Goal: Transaction & Acquisition: Purchase product/service

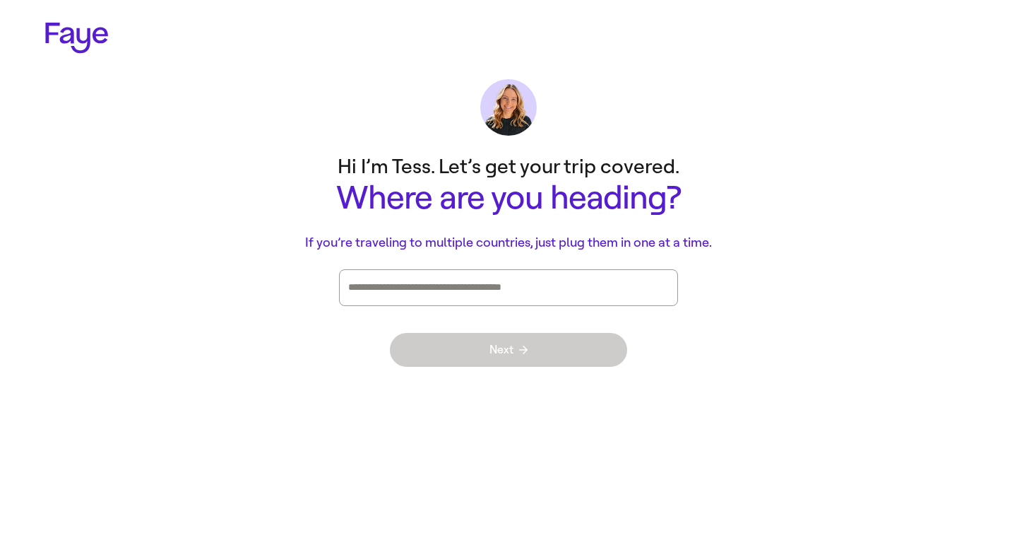
click at [589, 300] on div "Press enter after you type each destination" at bounding box center [508, 287] width 321 height 35
type input "*"
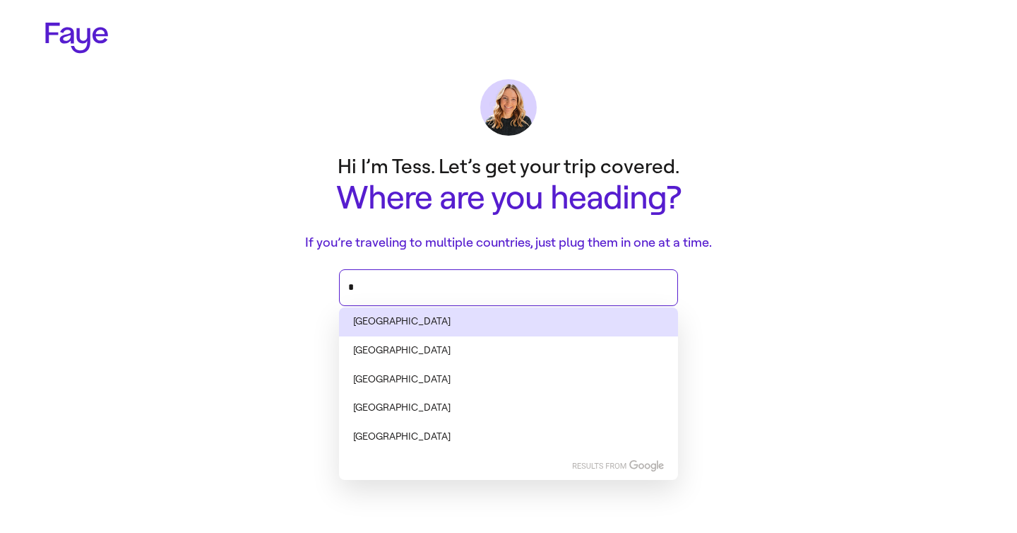
click at [531, 325] on li "[GEOGRAPHIC_DATA]" at bounding box center [508, 321] width 339 height 29
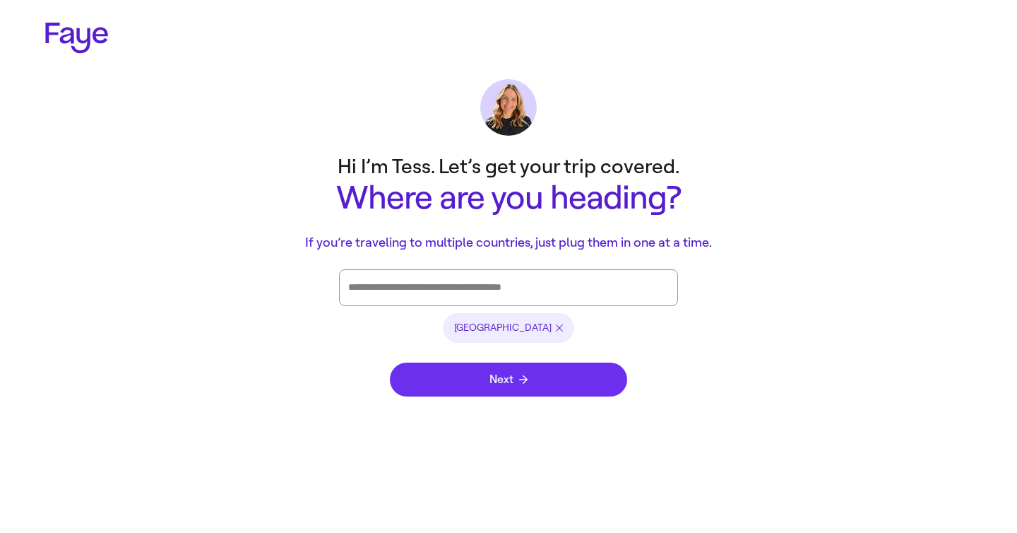
click at [507, 374] on span "Next" at bounding box center [509, 379] width 38 height 11
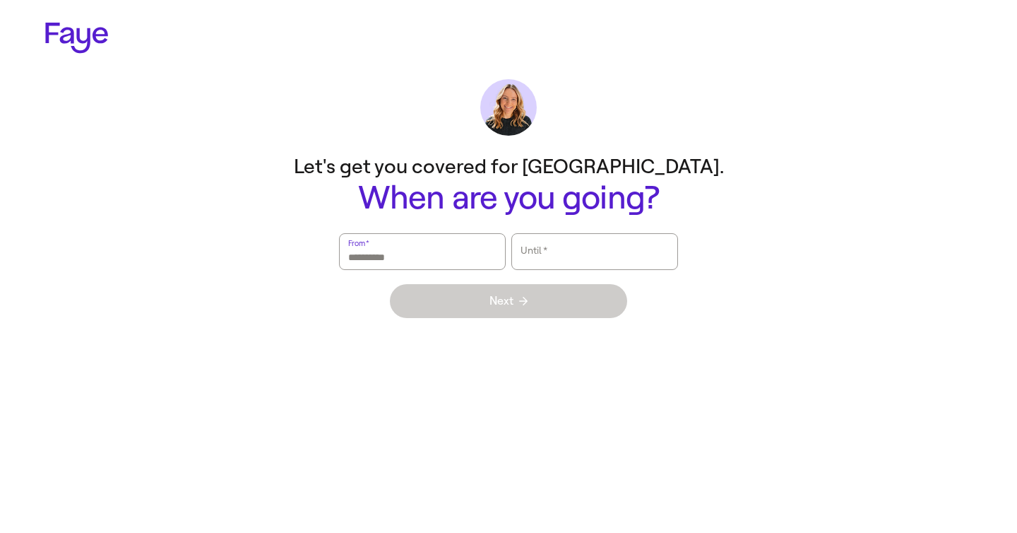
click at [475, 250] on input "From   *" at bounding box center [422, 251] width 148 height 33
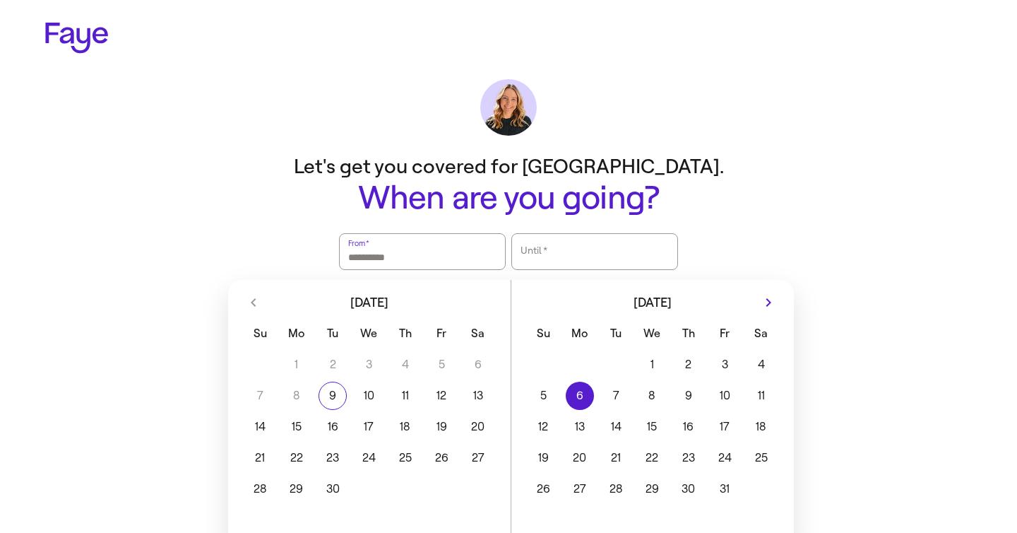
click at [579, 392] on button "6" at bounding box center [580, 396] width 36 height 28
click at [578, 412] on div "1 2 3 4 5 6 7 8 9 10 11 12 13 14 15 16 17 18 19 20 21 22 23 24 25 26 27 28 29 3…" at bounding box center [653, 425] width 283 height 155
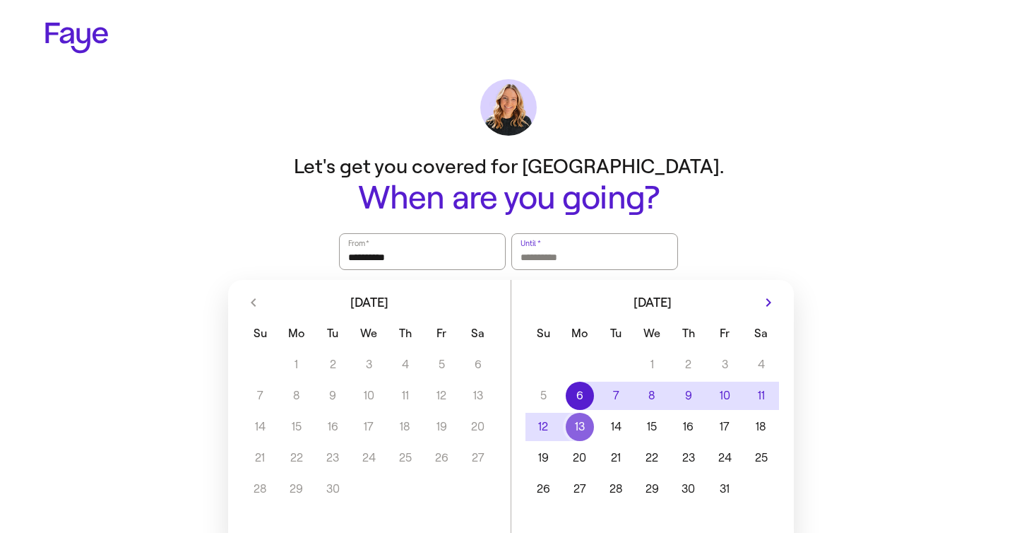
click at [577, 420] on button "13" at bounding box center [580, 427] width 36 height 28
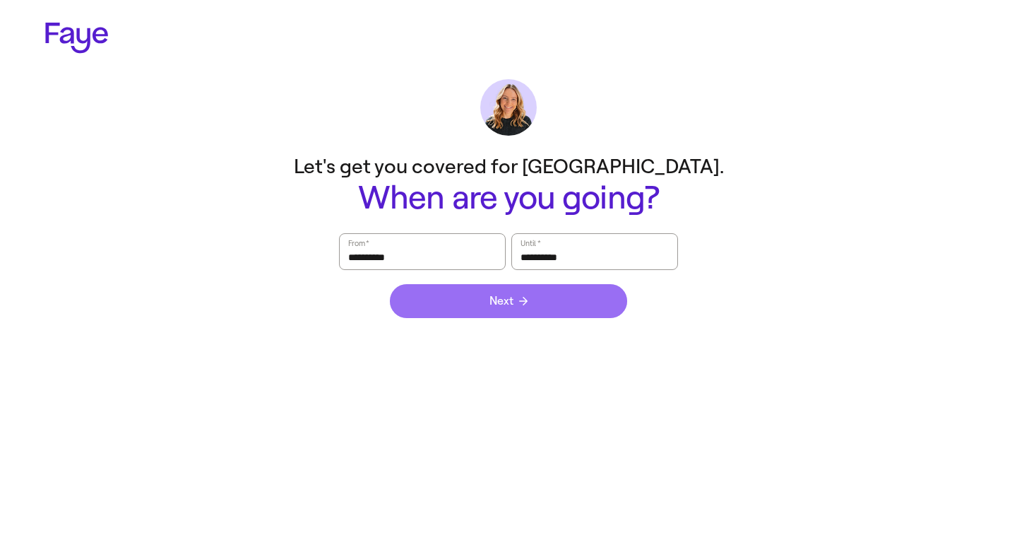
click at [551, 305] on button "Next" at bounding box center [508, 301] width 237 height 34
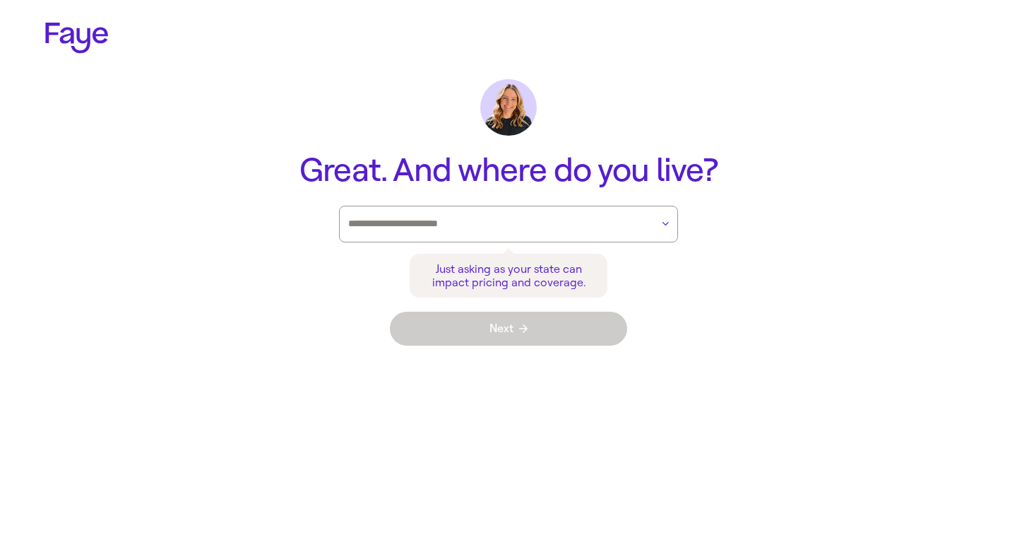
click at [543, 211] on div at bounding box center [499, 223] width 303 height 35
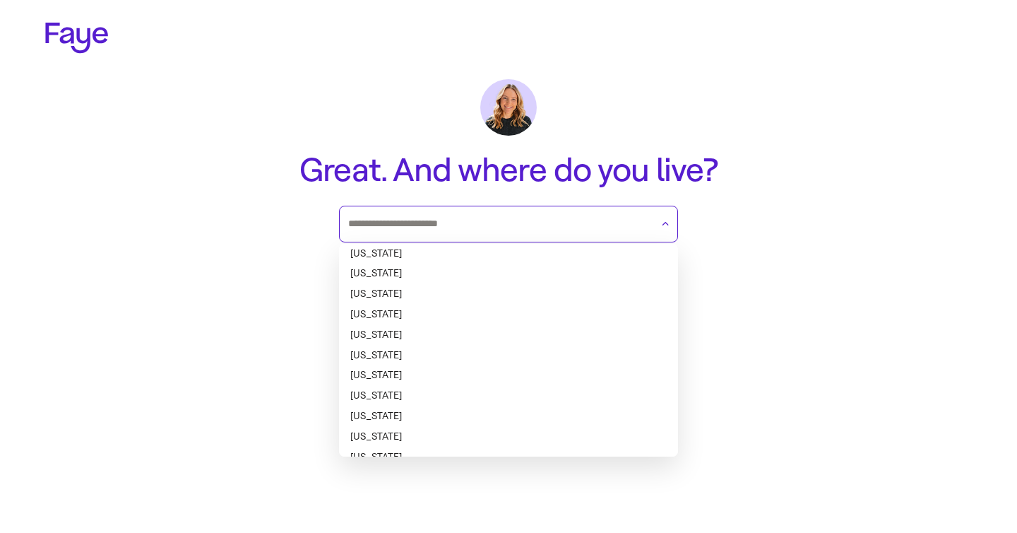
click at [486, 306] on li "Arizona" at bounding box center [508, 315] width 339 height 20
type input "*******"
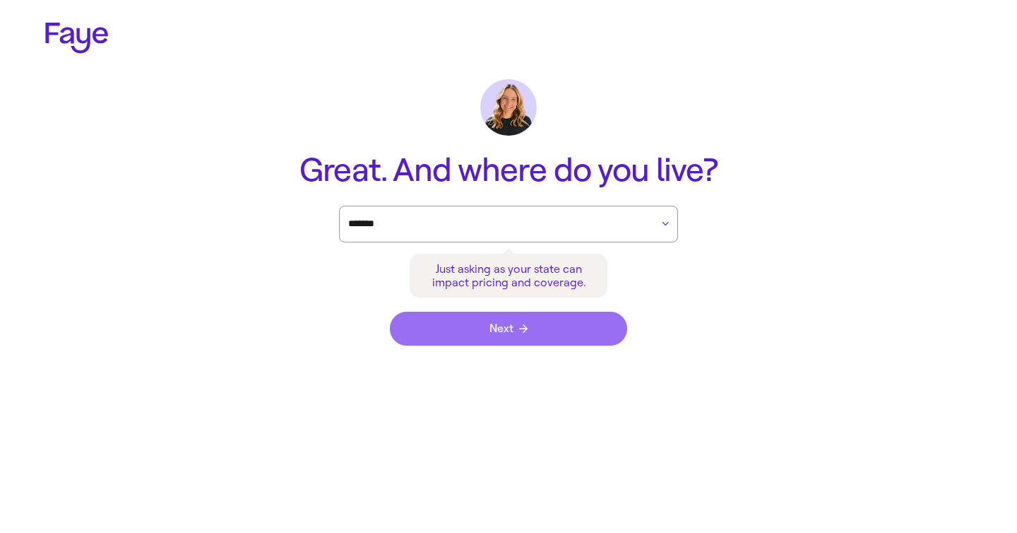
click at [489, 337] on button "Next" at bounding box center [508, 329] width 237 height 34
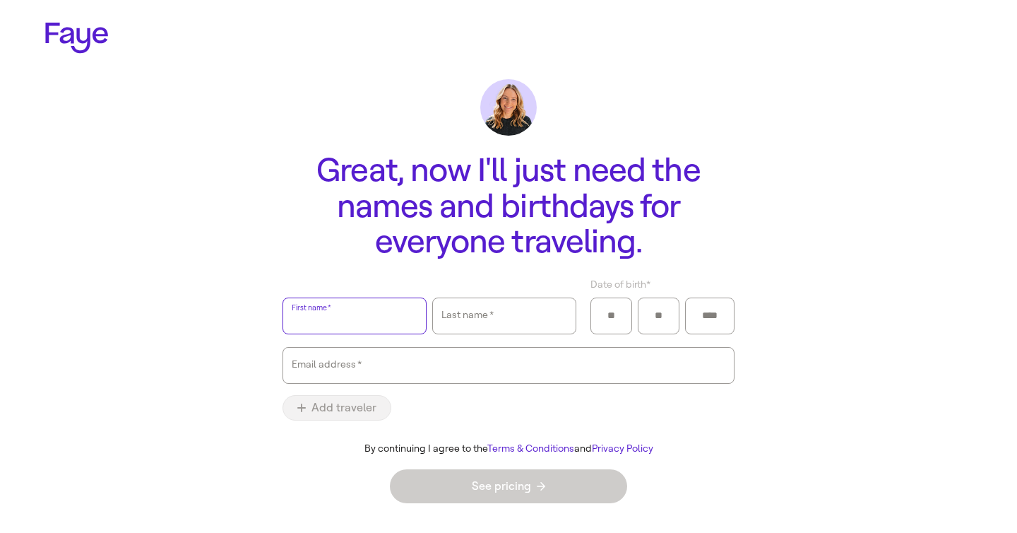
click at [391, 314] on input "First name   *" at bounding box center [355, 316] width 126 height 33
type input "***"
type input "**"
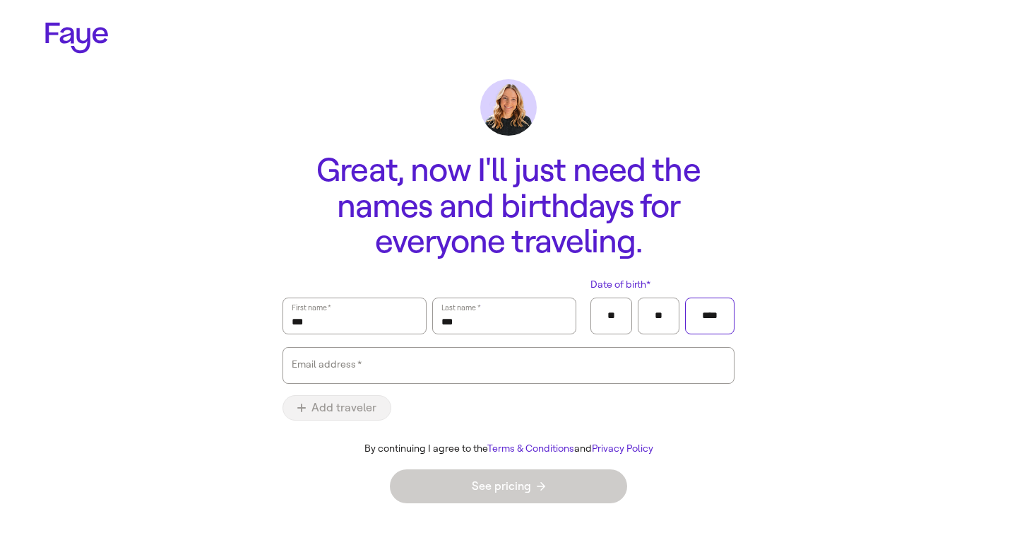
type input "****"
type input "**********"
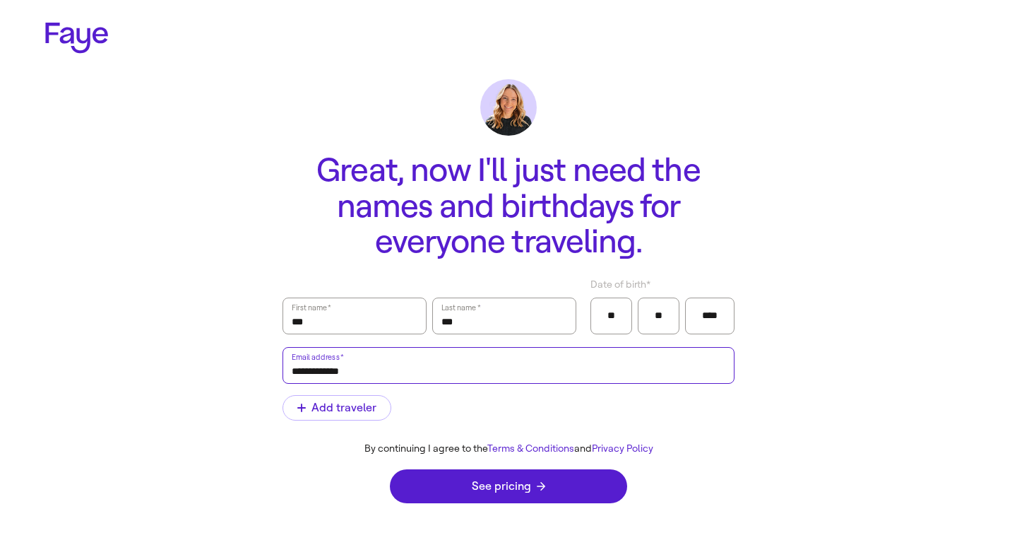
click button "submit" at bounding box center [0, 0] width 0 height 0
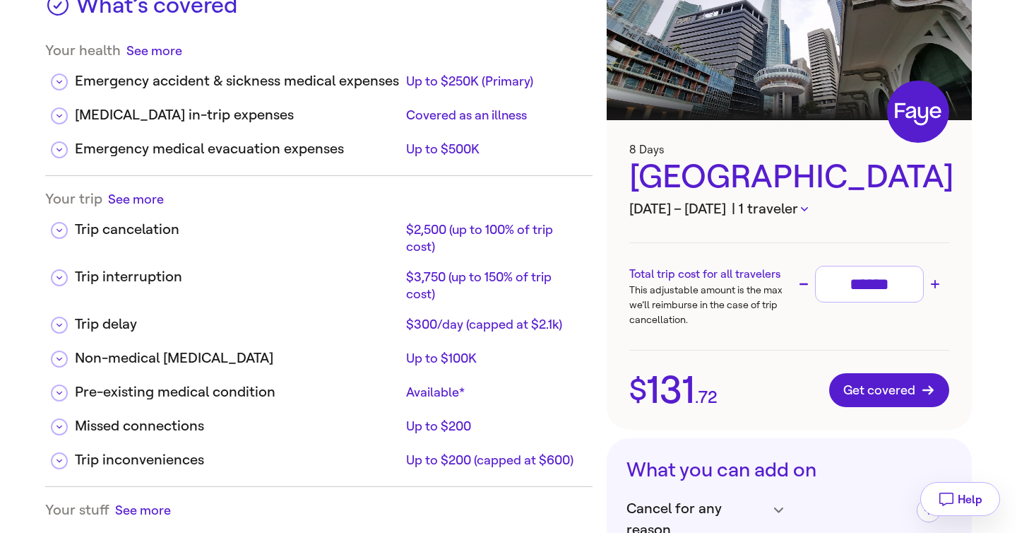
scroll to position [134, 0]
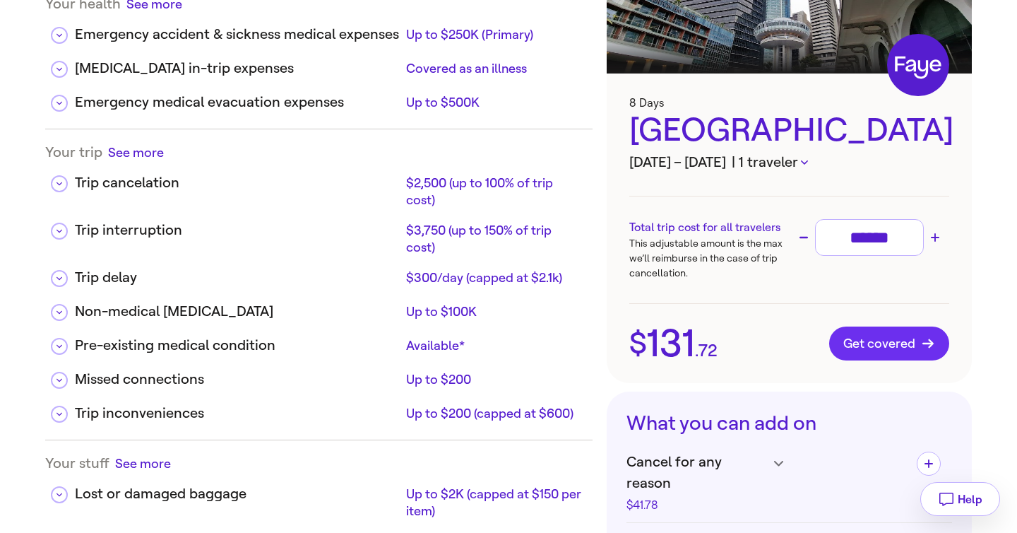
click at [887, 353] on button "Get covered" at bounding box center [889, 343] width 120 height 34
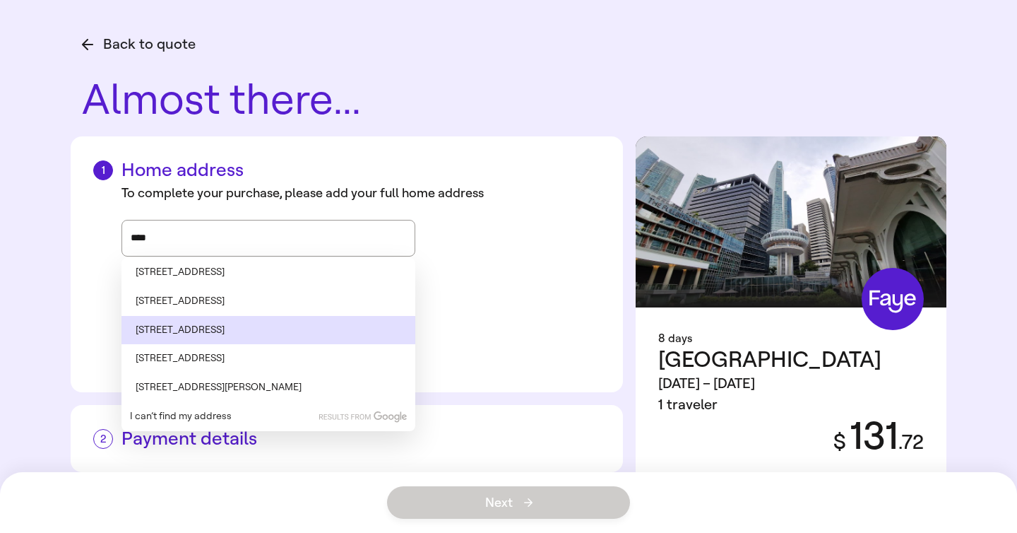
click at [228, 324] on li "11 West 2nd Avenue, Eagar, AZ" at bounding box center [269, 330] width 294 height 29
type input "**********"
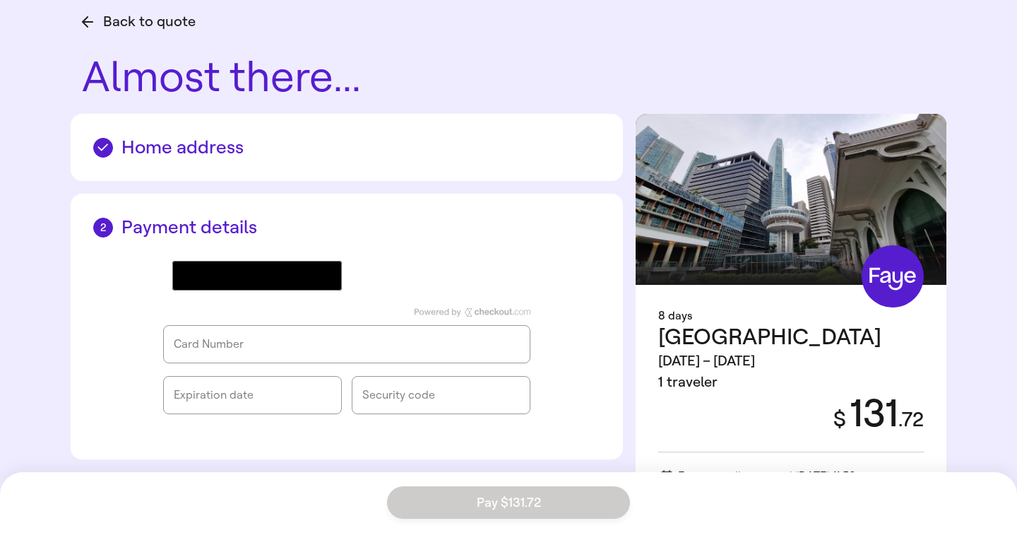
scroll to position [27, 0]
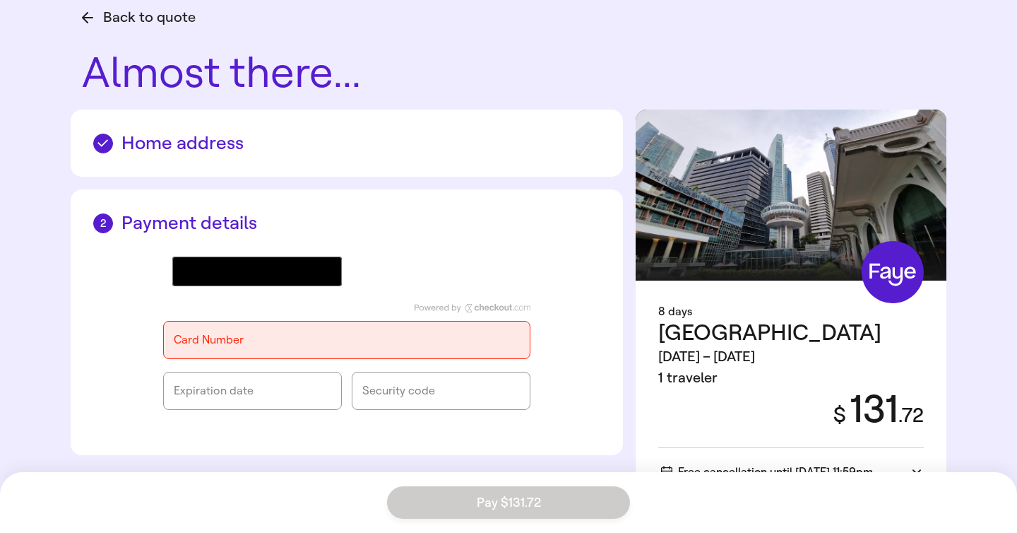
click at [589, 235] on div "@import url(//fonts.googleapis.com/css?family=Google+Sans_old:500) •••••• Card …" at bounding box center [346, 333] width 507 height 199
click at [896, 444] on div "8 days Singapore Oct 6 – 13, 2025 1 traveler $ 131 . 72 Free cancellation until…" at bounding box center [791, 391] width 311 height 221
click at [916, 465] on icon at bounding box center [917, 471] width 8 height 13
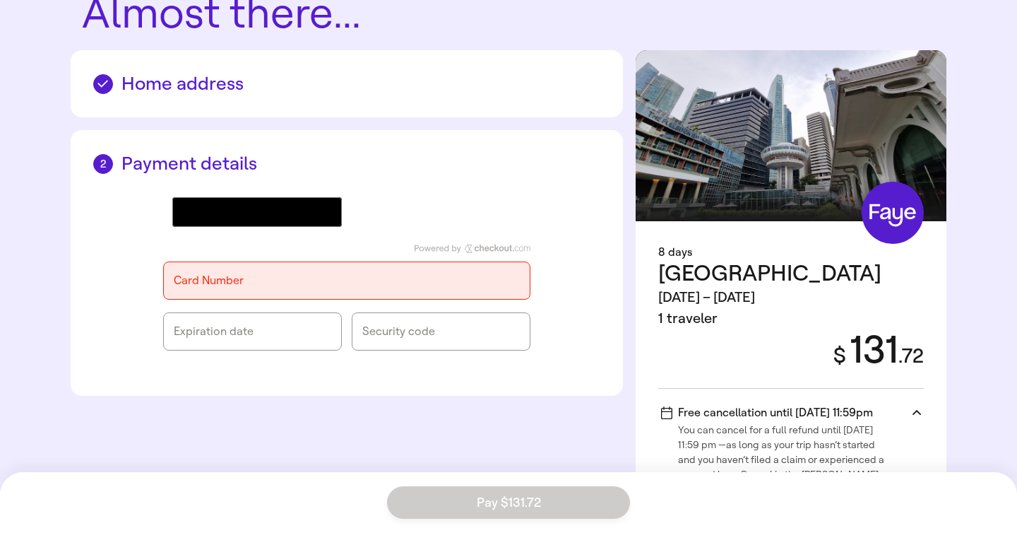
scroll to position [104, 0]
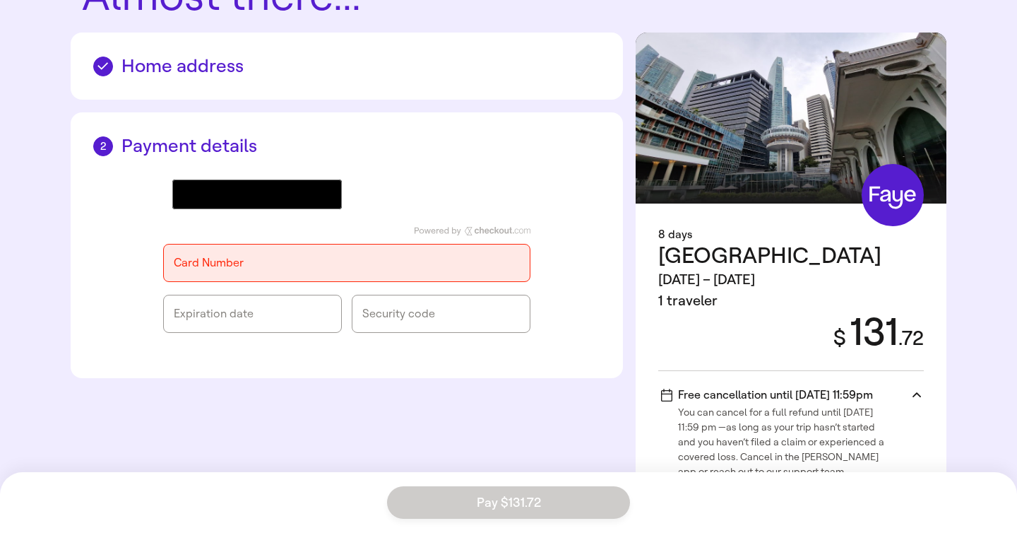
click at [723, 402] on span "You can cancel for a full refund until [DATE] 11:59 pm —as long as your trip ha…" at bounding box center [784, 440] width 213 height 77
drag, startPoint x: 709, startPoint y: 381, endPoint x: 745, endPoint y: 391, distance: 36.7
click at [745, 402] on span "You can cancel for a full refund until [DATE] 11:59 pm —as long as your trip ha…" at bounding box center [784, 440] width 213 height 77
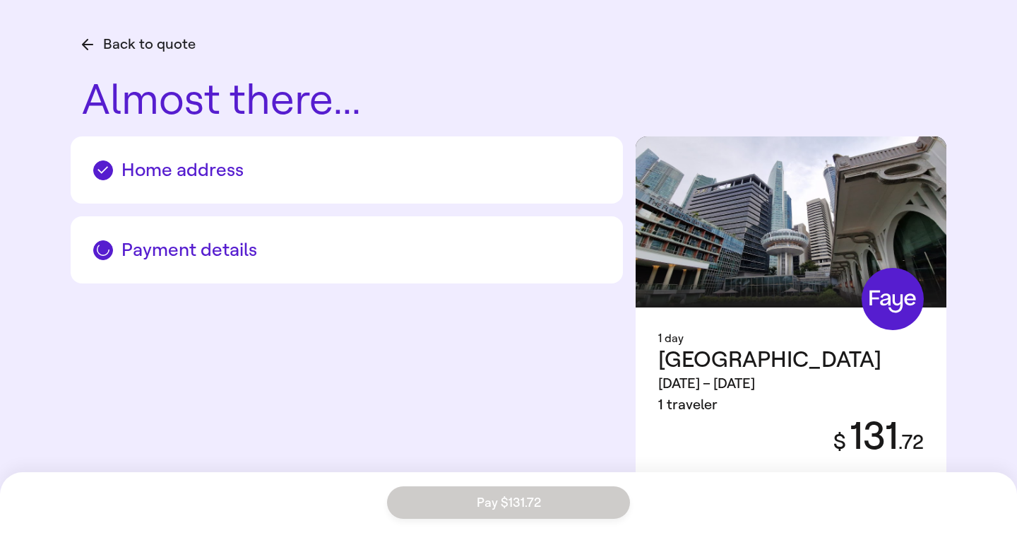
scroll to position [27, 0]
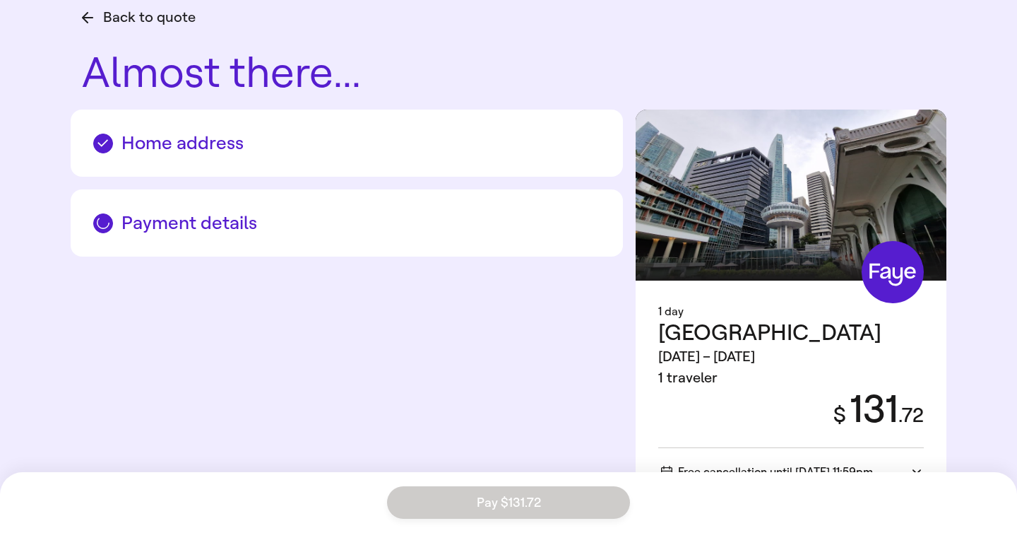
click at [890, 439] on div "1 day [GEOGRAPHIC_DATA] [DATE] – [DATE] 1 traveler $ 131 . 72 Free cancellation…" at bounding box center [791, 391] width 311 height 221
click at [916, 470] on icon at bounding box center [917, 472] width 8 height 5
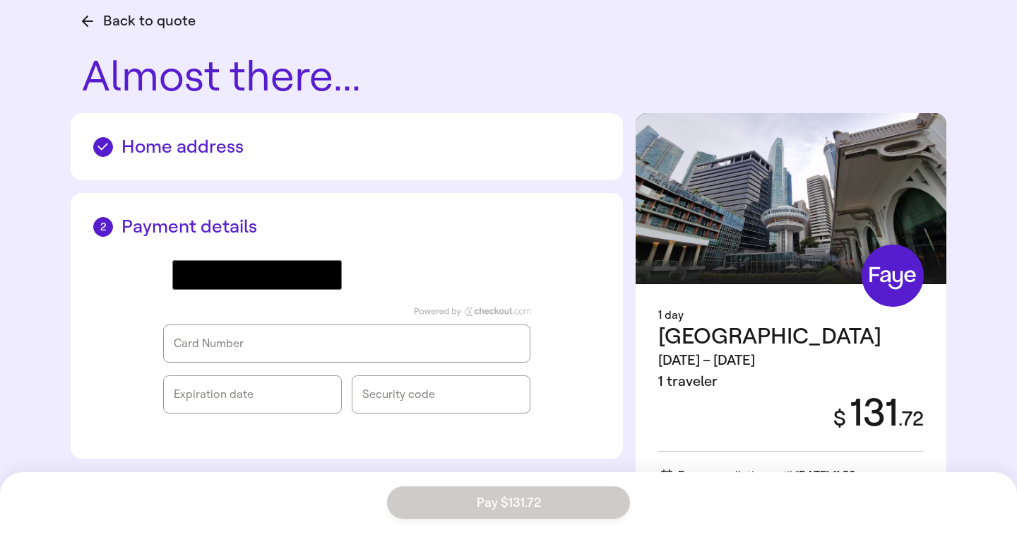
scroll to position [23, 0]
